Goal: Task Accomplishment & Management: Manage account settings

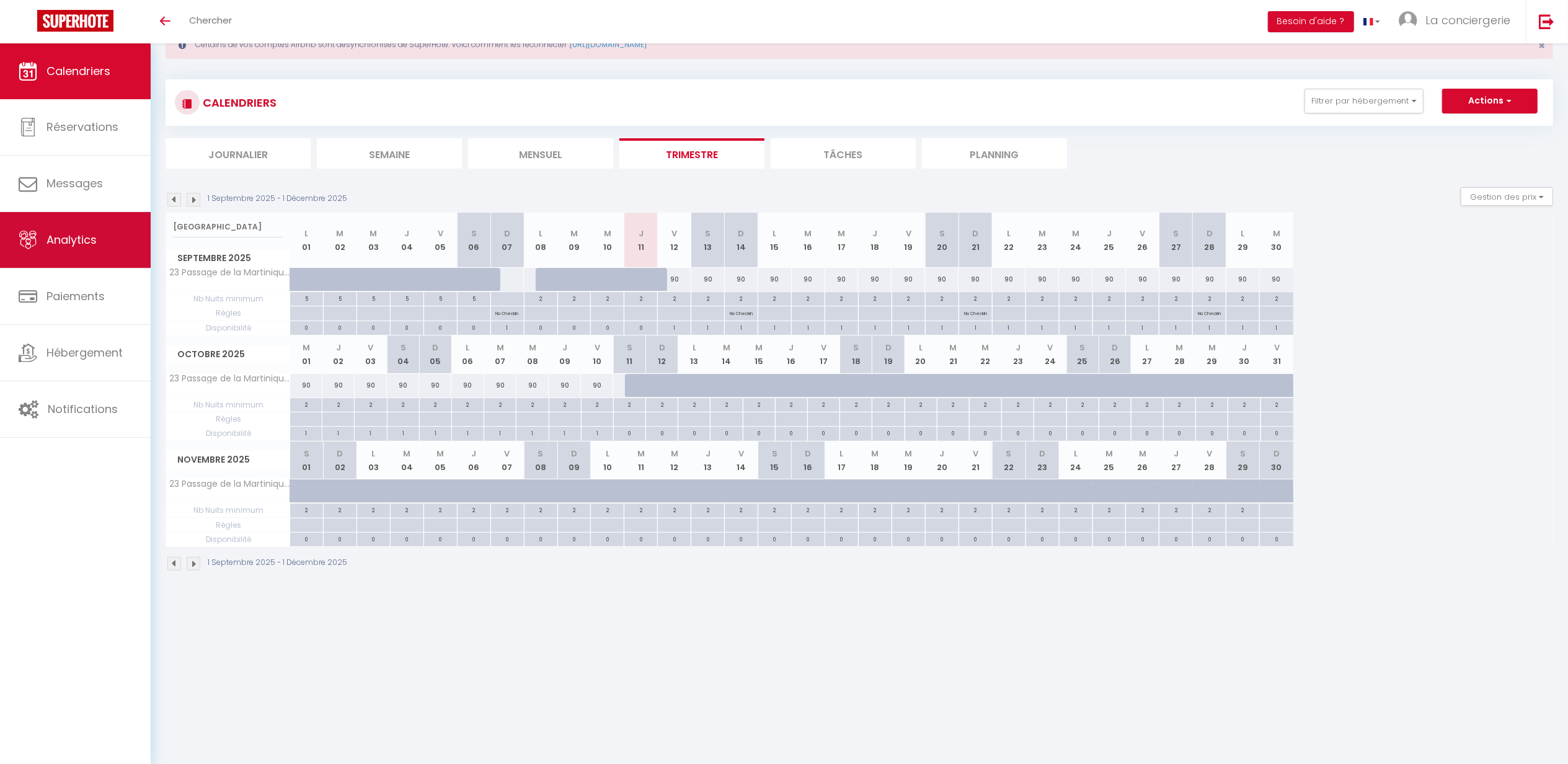
click at [20, 226] on div "🟢 Des questions ou besoin d'assistance pour la migration AirBnB? Connectez-vous…" at bounding box center [784, 299] width 1568 height 599
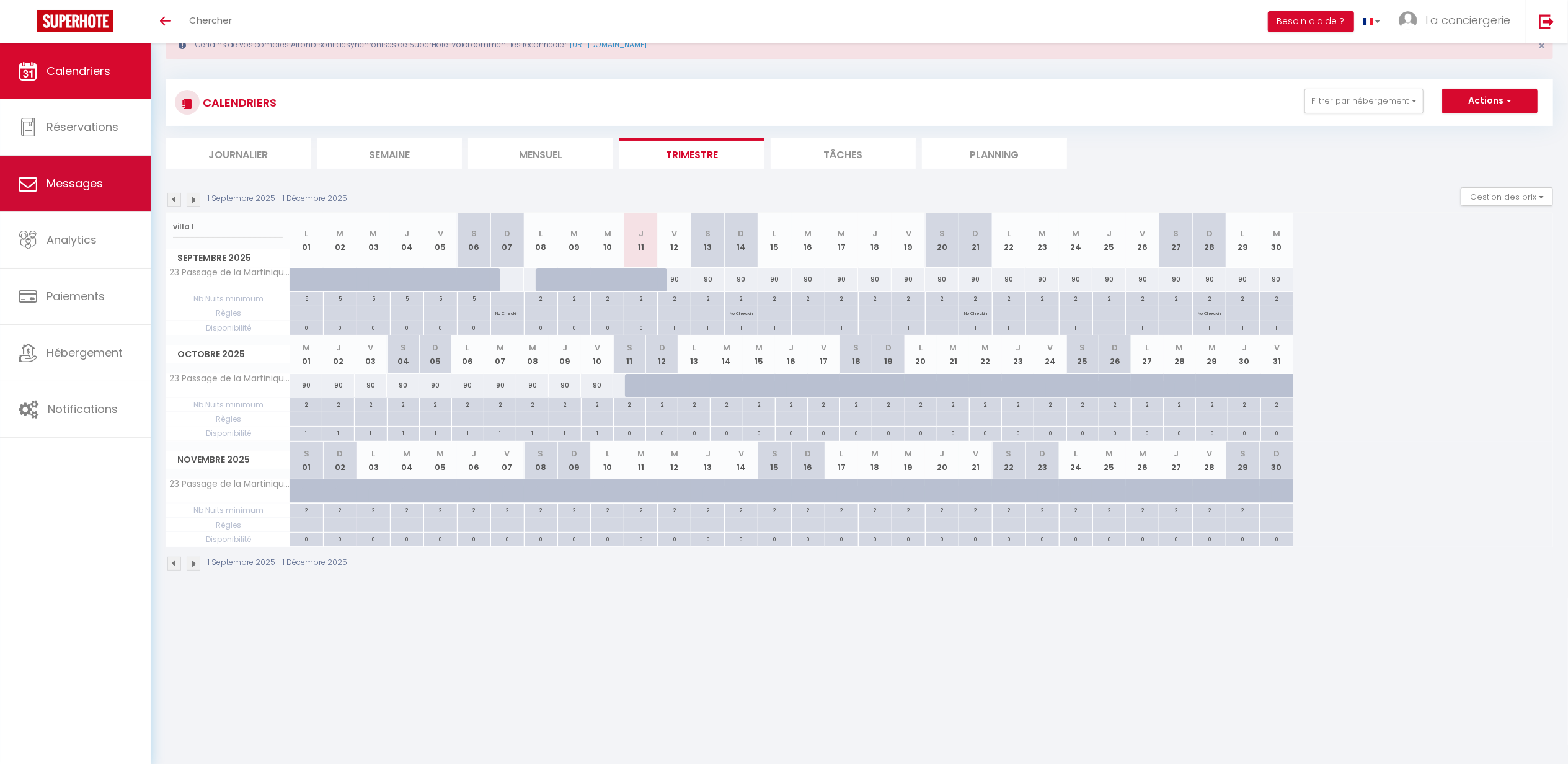
type input "villa l"
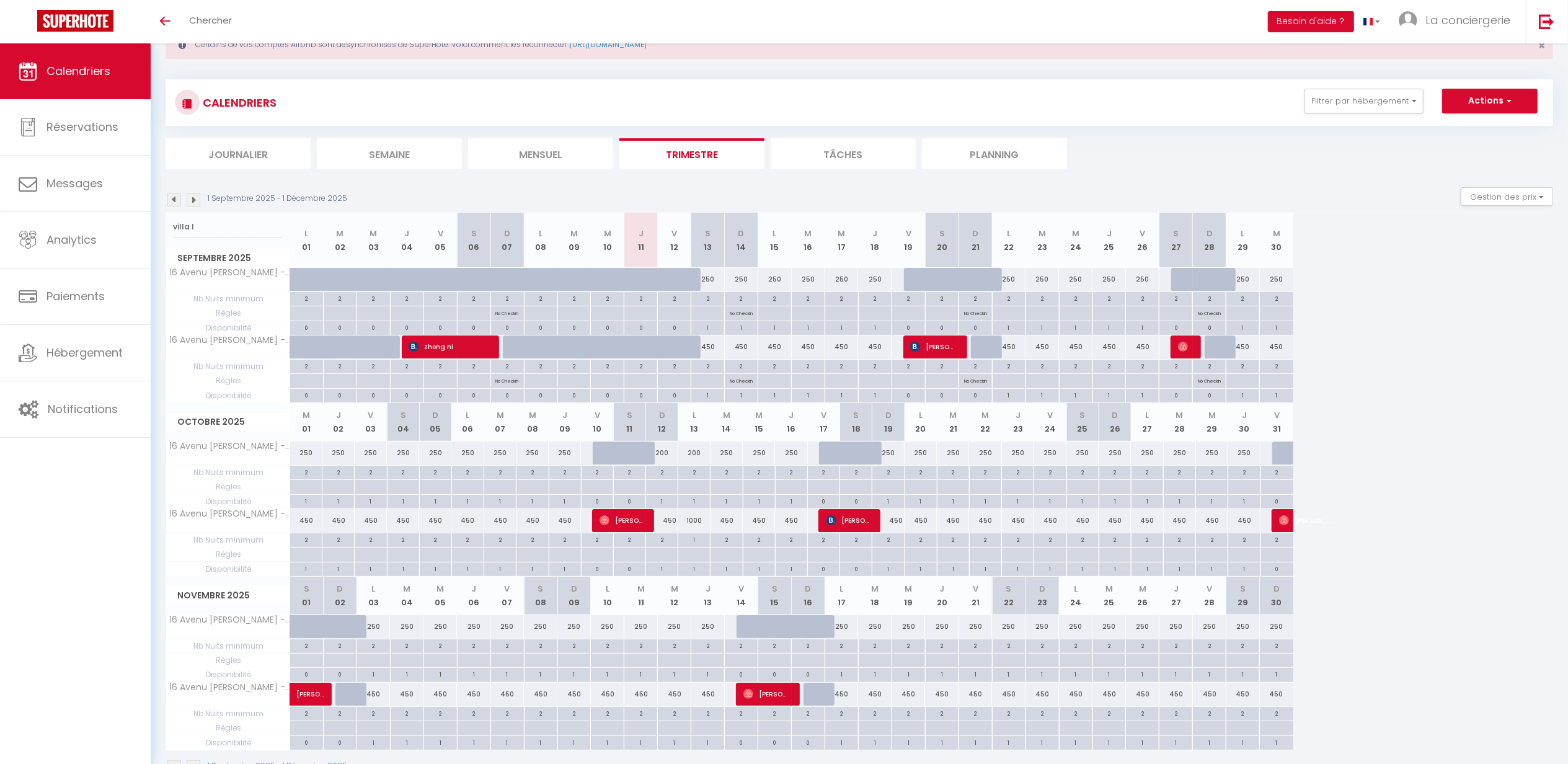
click at [694, 522] on div "1000" at bounding box center [694, 521] width 32 height 23
type input "1000"
type input "Lun 13 Octobre 2025"
type input "[DATE]"
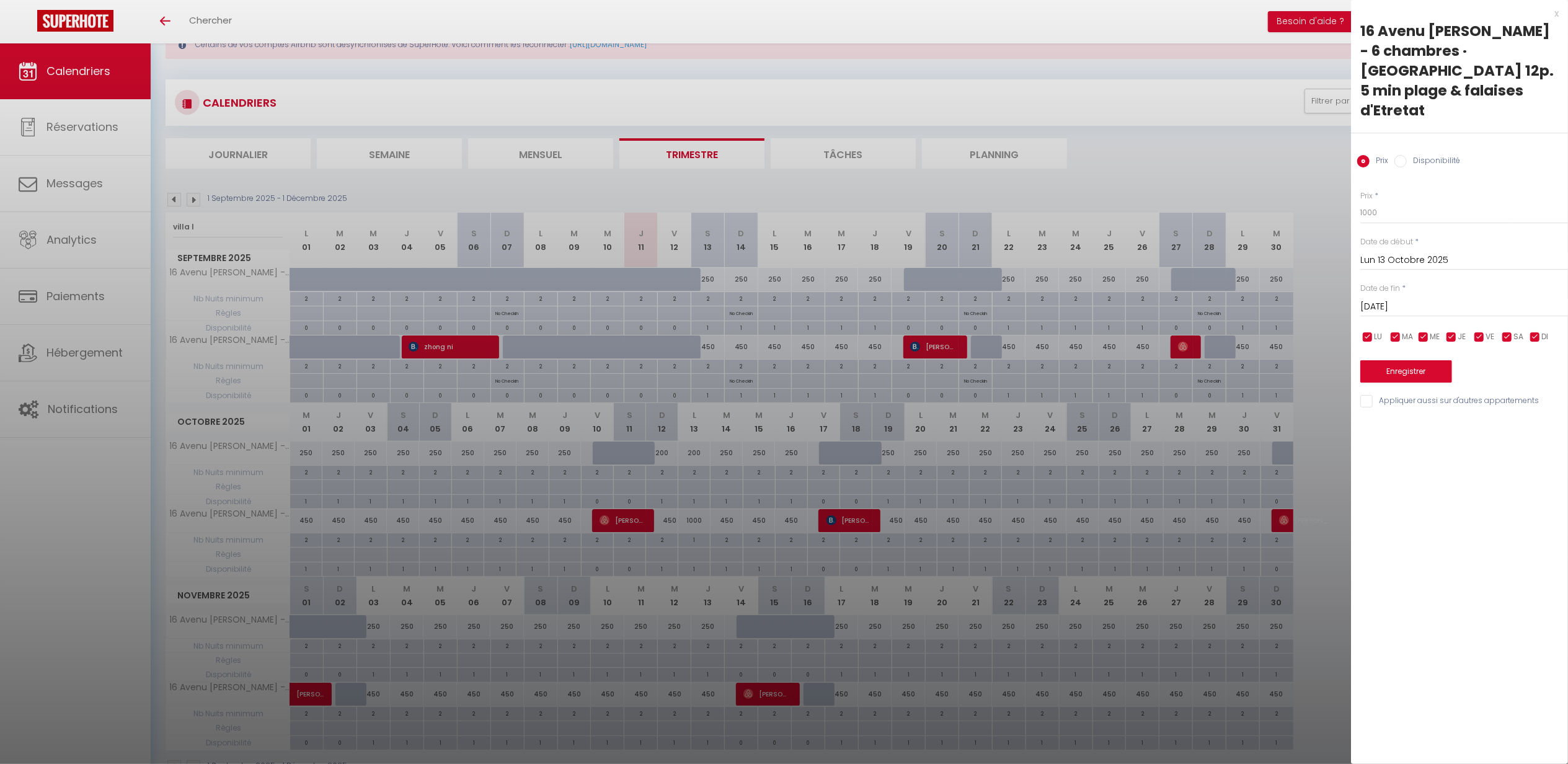
drag, startPoint x: 968, startPoint y: 400, endPoint x: 1111, endPoint y: 327, distance: 160.6
drag, startPoint x: 1111, startPoint y: 327, endPoint x: 1395, endPoint y: 189, distance: 315.8
click at [1406, 202] on input "1000" at bounding box center [1463, 213] width 208 height 22
drag, startPoint x: 1389, startPoint y: 191, endPoint x: 1328, endPoint y: 192, distance: 61.0
click at [1328, 192] on body "🟢 Des questions ou besoin d'assistance pour la migration AirBnB? Connectez-vous…" at bounding box center [784, 401] width 1568 height 802
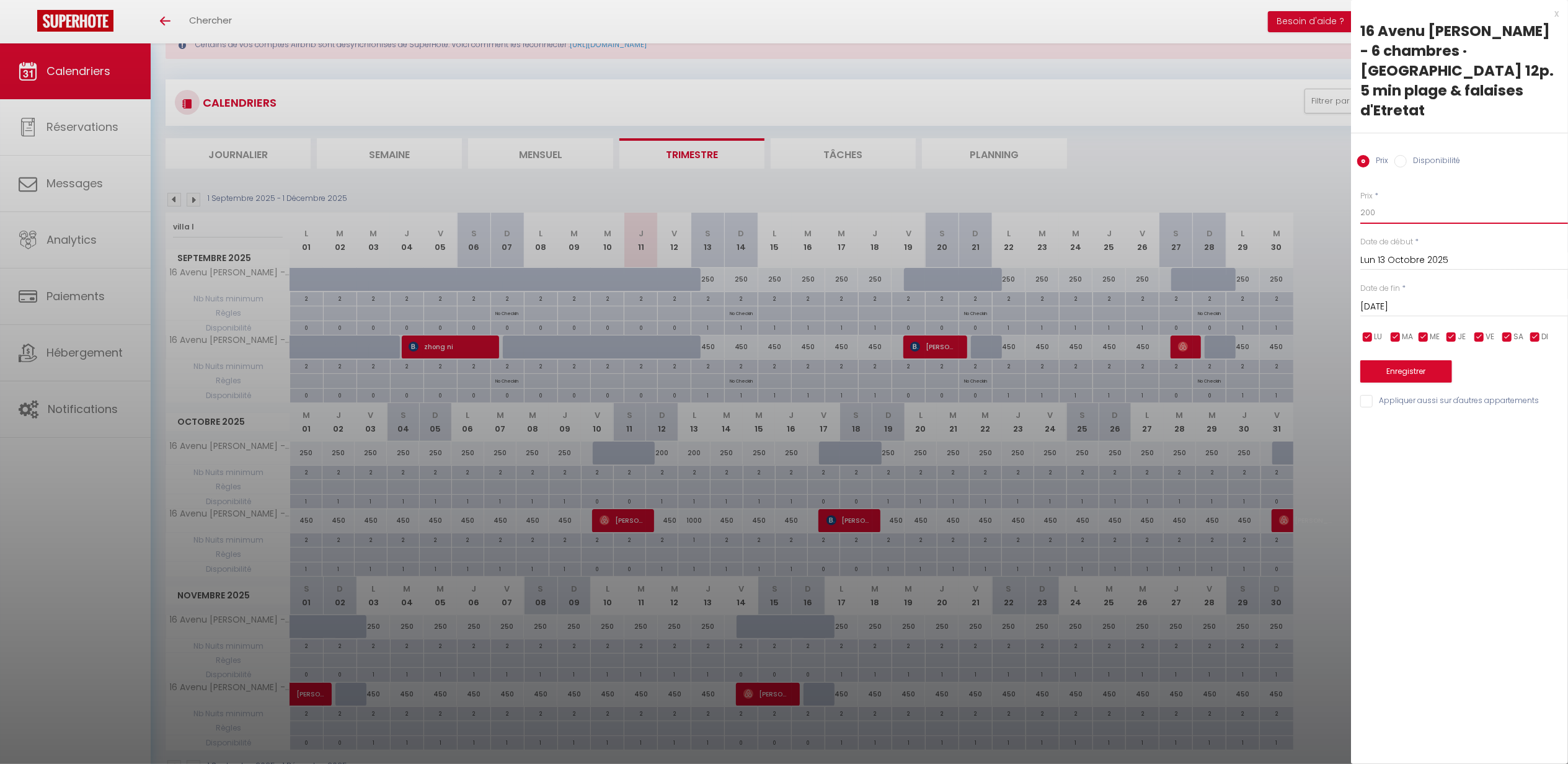
type input "200"
click at [1404, 360] on button "Enregistrer" at bounding box center [1405, 371] width 92 height 22
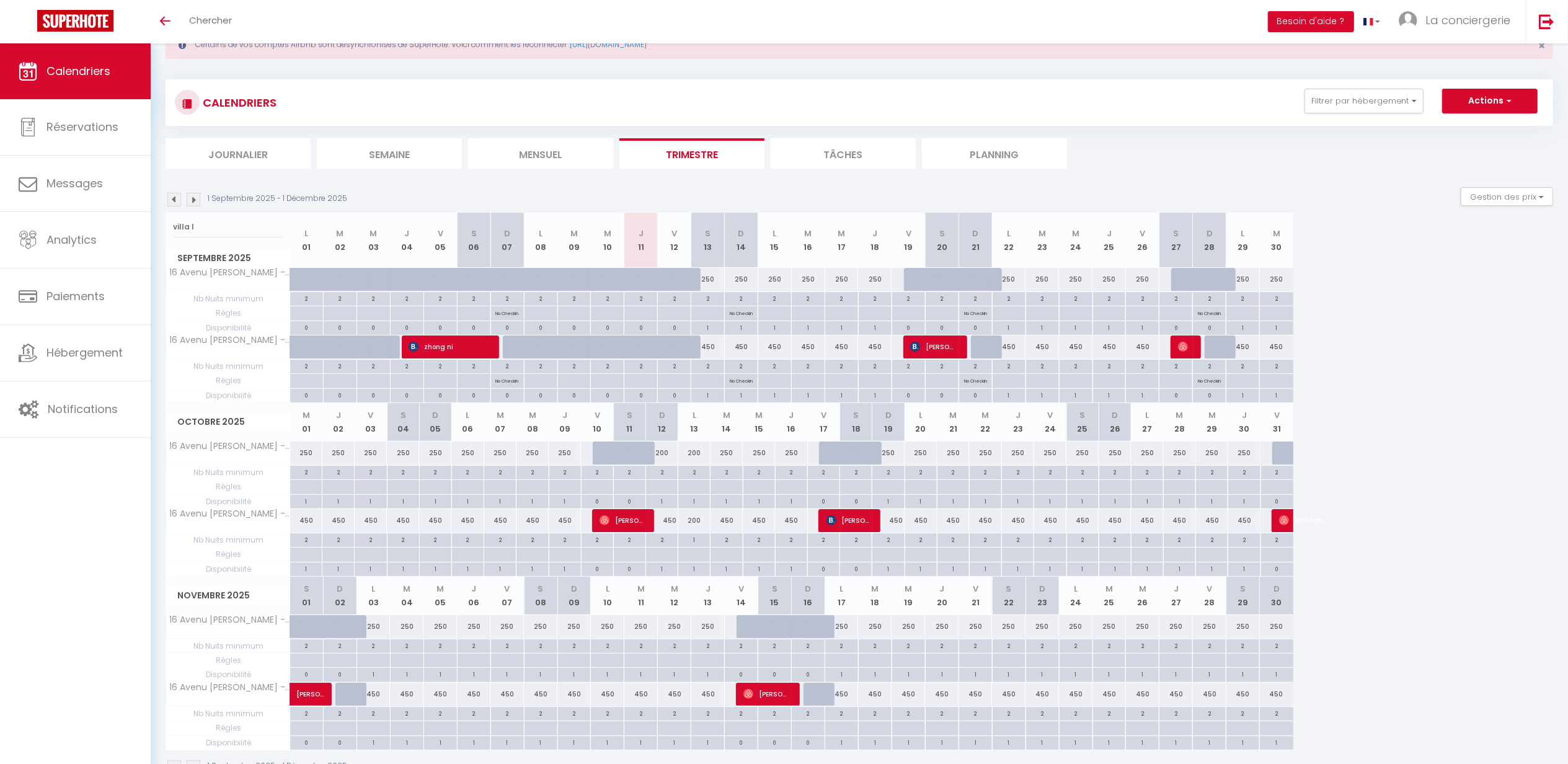
click at [694, 525] on div "200" at bounding box center [694, 521] width 32 height 23
type input "200"
type input "Lun 13 Octobre 2025"
type input "[DATE]"
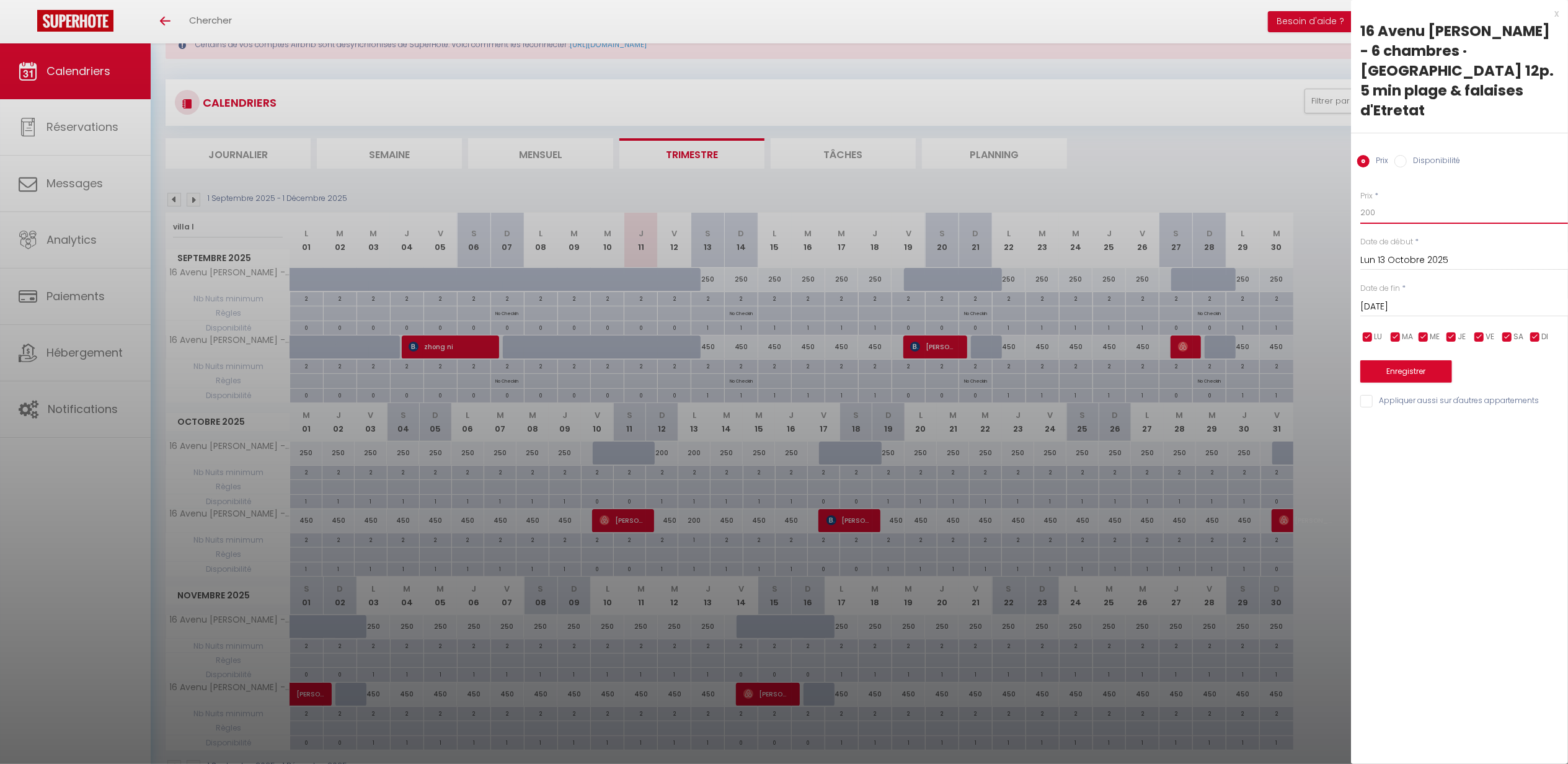
drag, startPoint x: 1379, startPoint y: 194, endPoint x: 1346, endPoint y: 197, distance: 33.1
click at [1349, 199] on body "🟢 Des questions ou besoin d'assistance pour la migration AirBnB? Connectez-vous…" at bounding box center [784, 401] width 1568 height 802
type input "250"
click at [1421, 360] on button "Enregistrer" at bounding box center [1405, 371] width 92 height 22
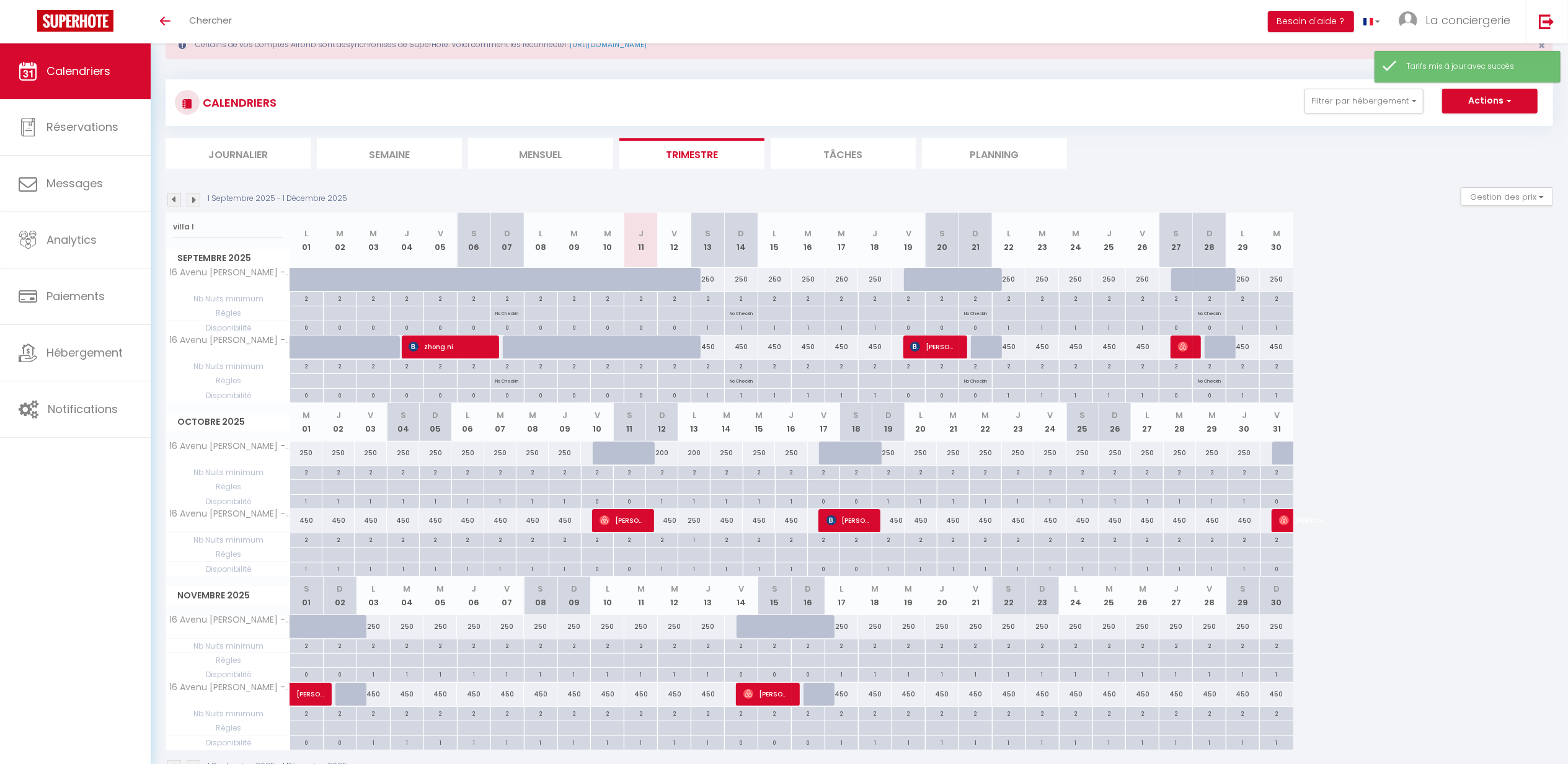
drag, startPoint x: 666, startPoint y: 522, endPoint x: 677, endPoint y: 525, distance: 11.4
click at [677, 525] on tr "16 Avenu [PERSON_NAME] - 6 chambres · [GEOGRAPHIC_DATA] 12p. 5 min plage & fala…" at bounding box center [730, 520] width 1127 height 24
click at [1351, 480] on div "Octobre 2025 M 01 J 02 V 03 S 04 D 05 L 06 M 07 M 08 J 09 V 10 S 11 D 12 L 13 M…" at bounding box center [858, 489] width 1387 height 174
